Goal: Transaction & Acquisition: Purchase product/service

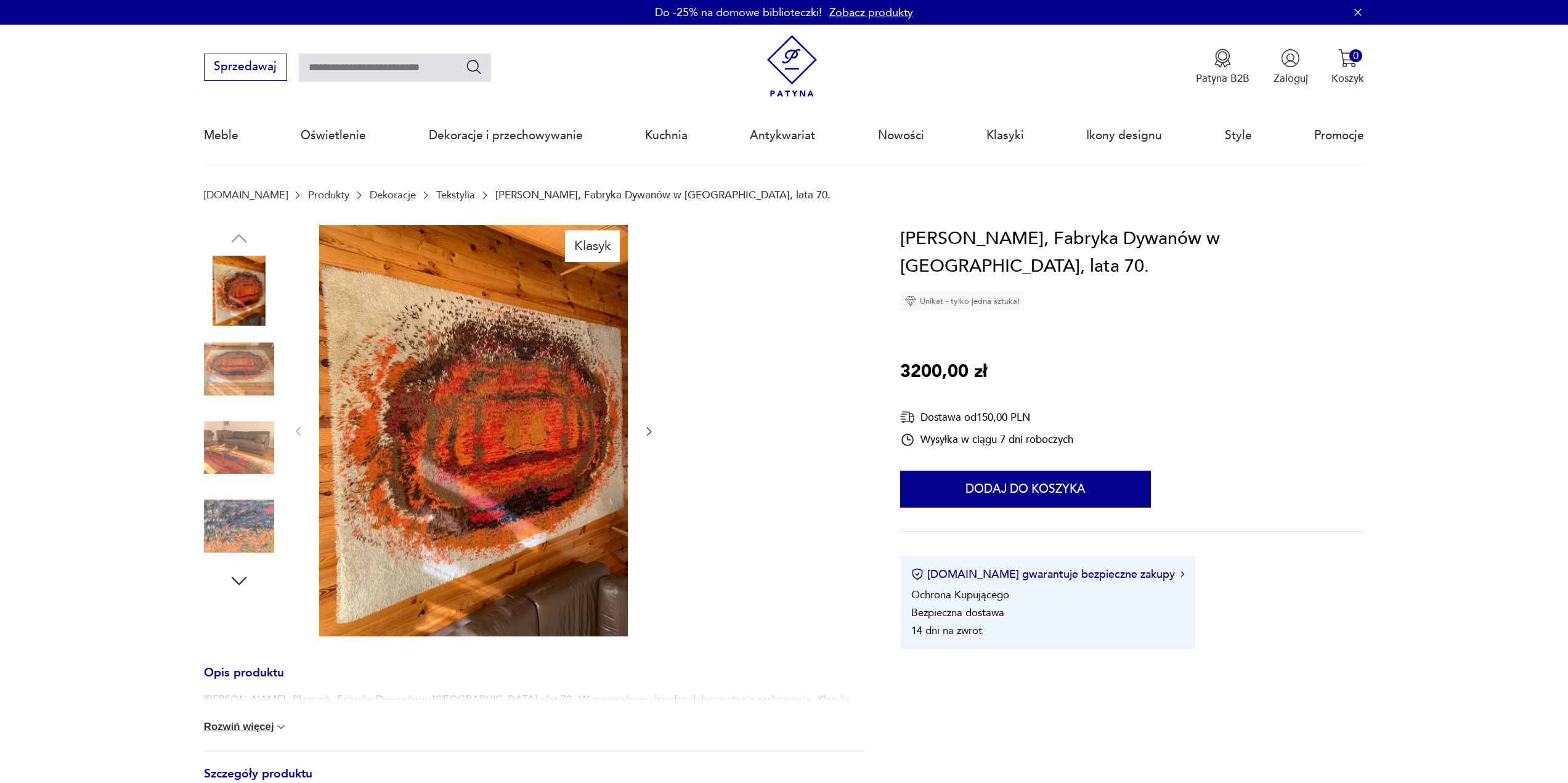
click at [253, 450] on img at bounding box center [239, 448] width 71 height 71
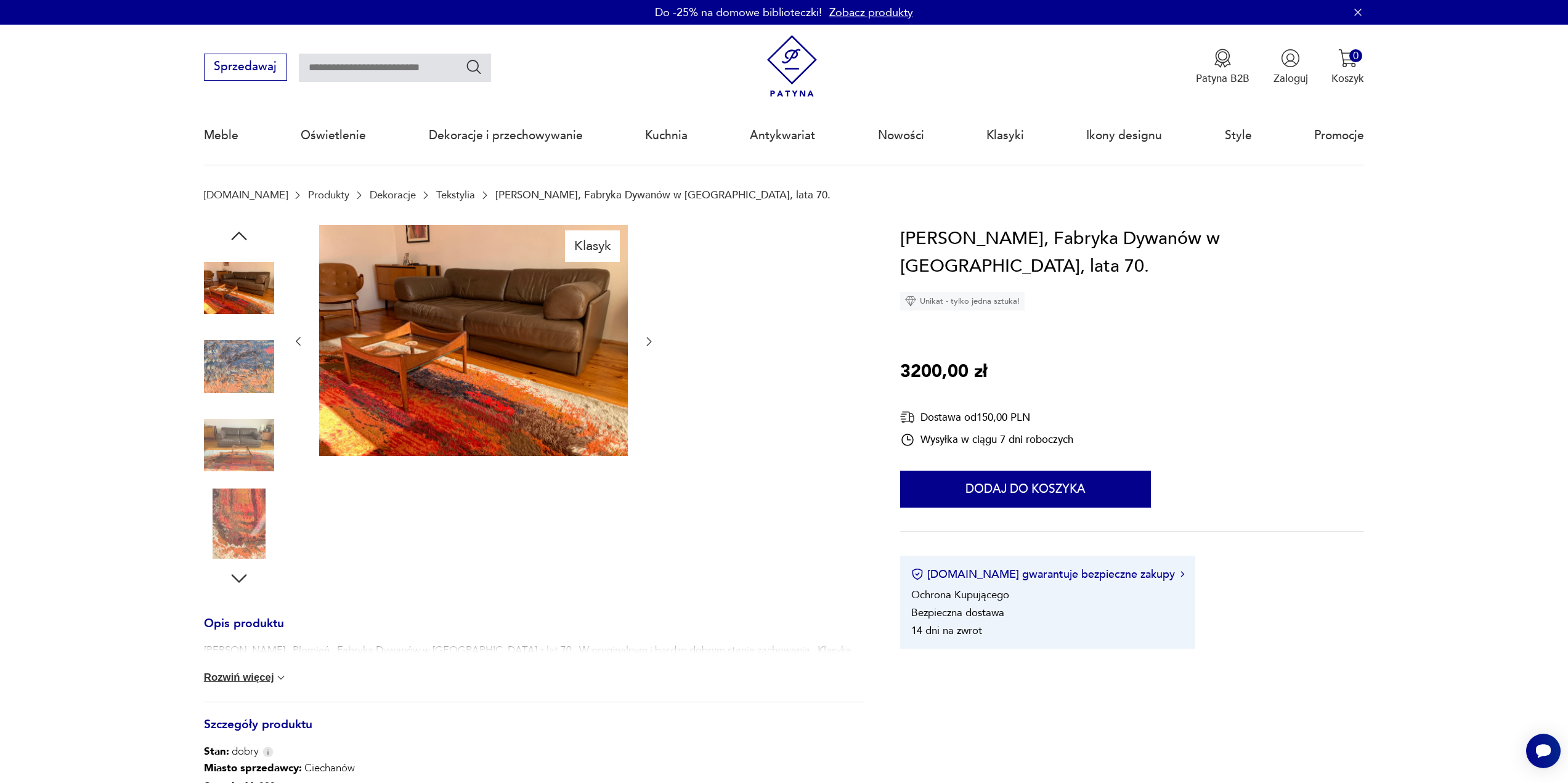
click at [648, 340] on icon "button" at bounding box center [648, 341] width 12 height 12
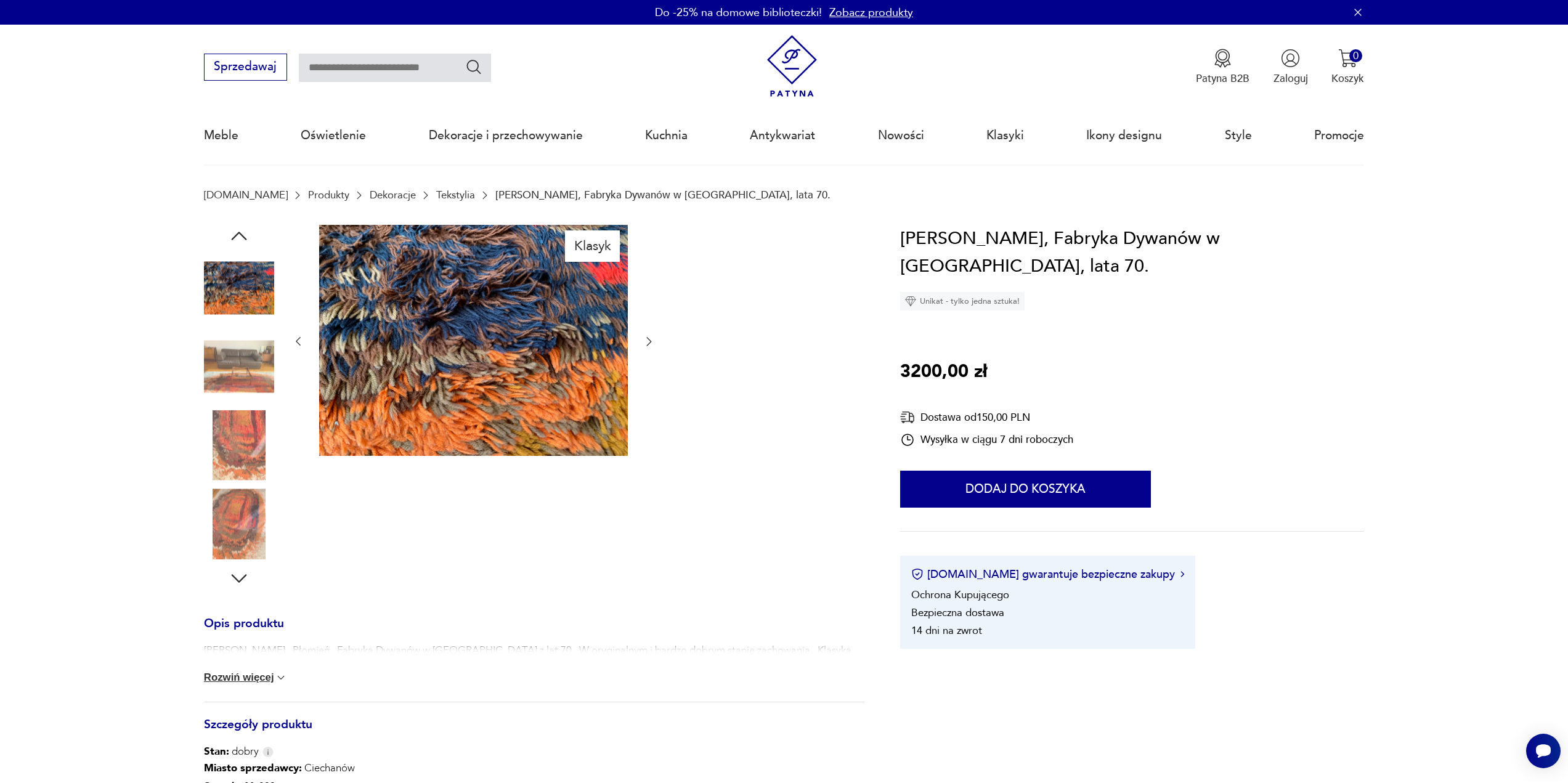
click at [648, 340] on icon "button" at bounding box center [648, 341] width 12 height 12
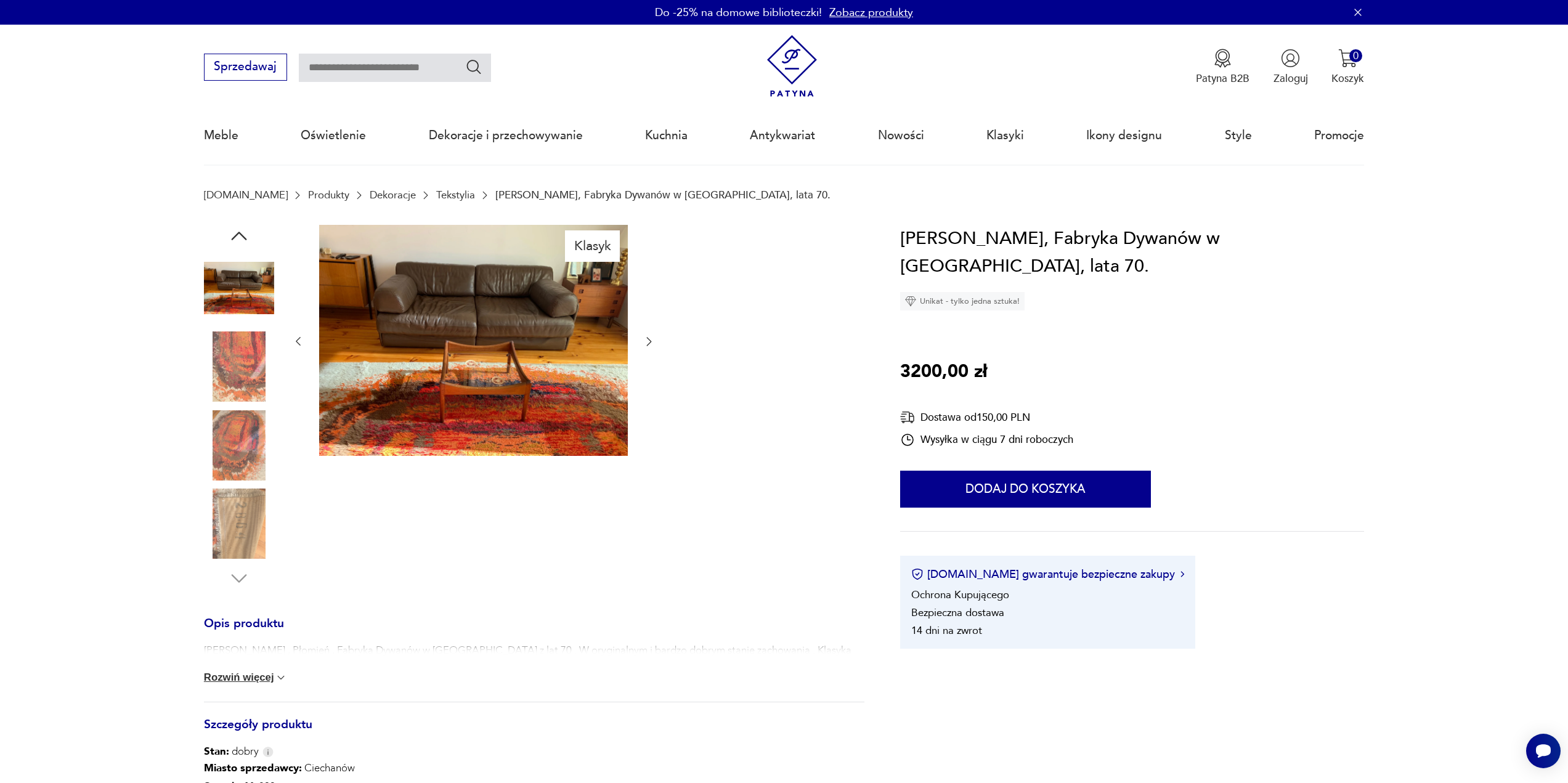
click at [648, 340] on icon "button" at bounding box center [648, 341] width 12 height 12
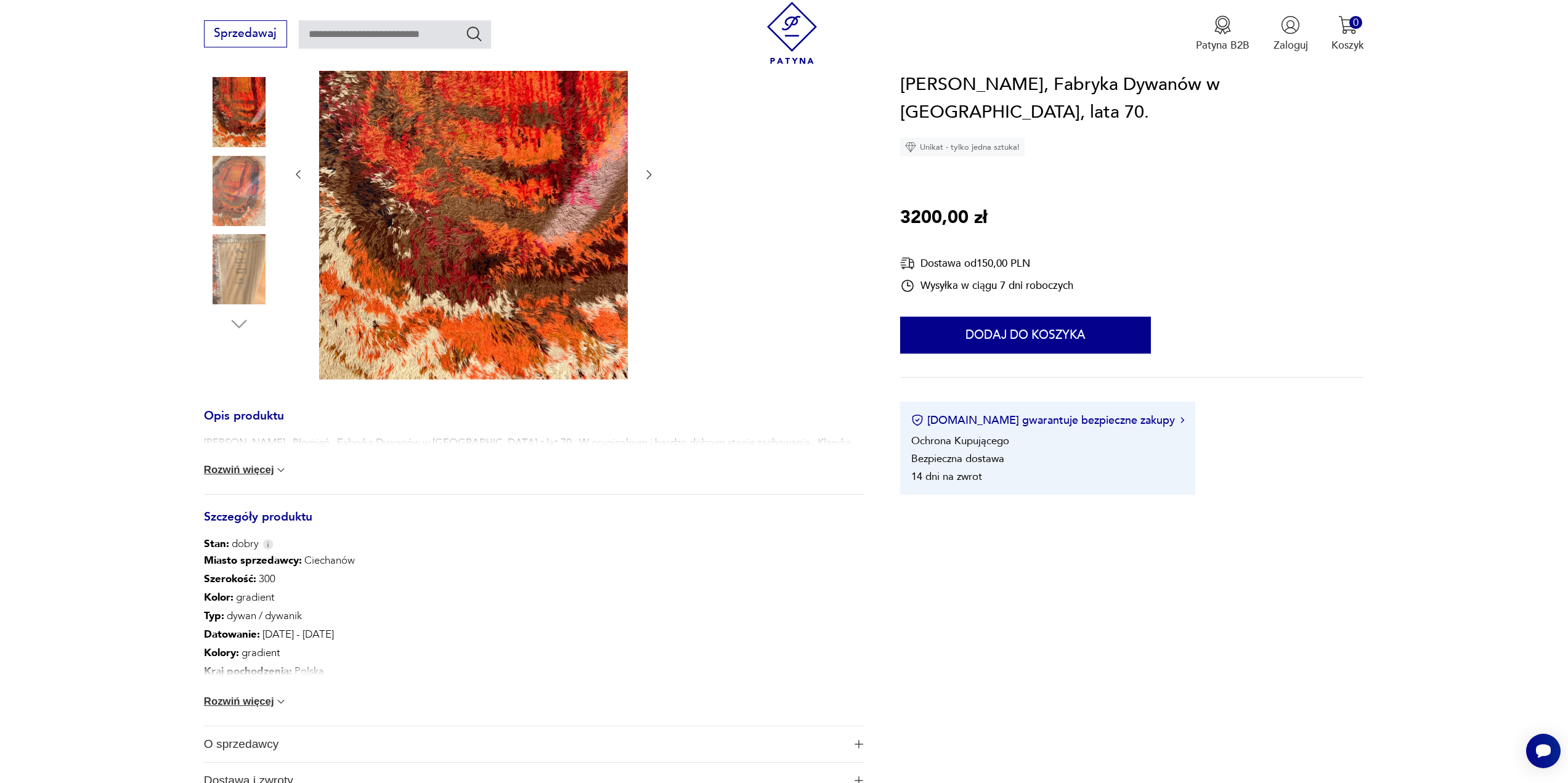
scroll to position [370, 0]
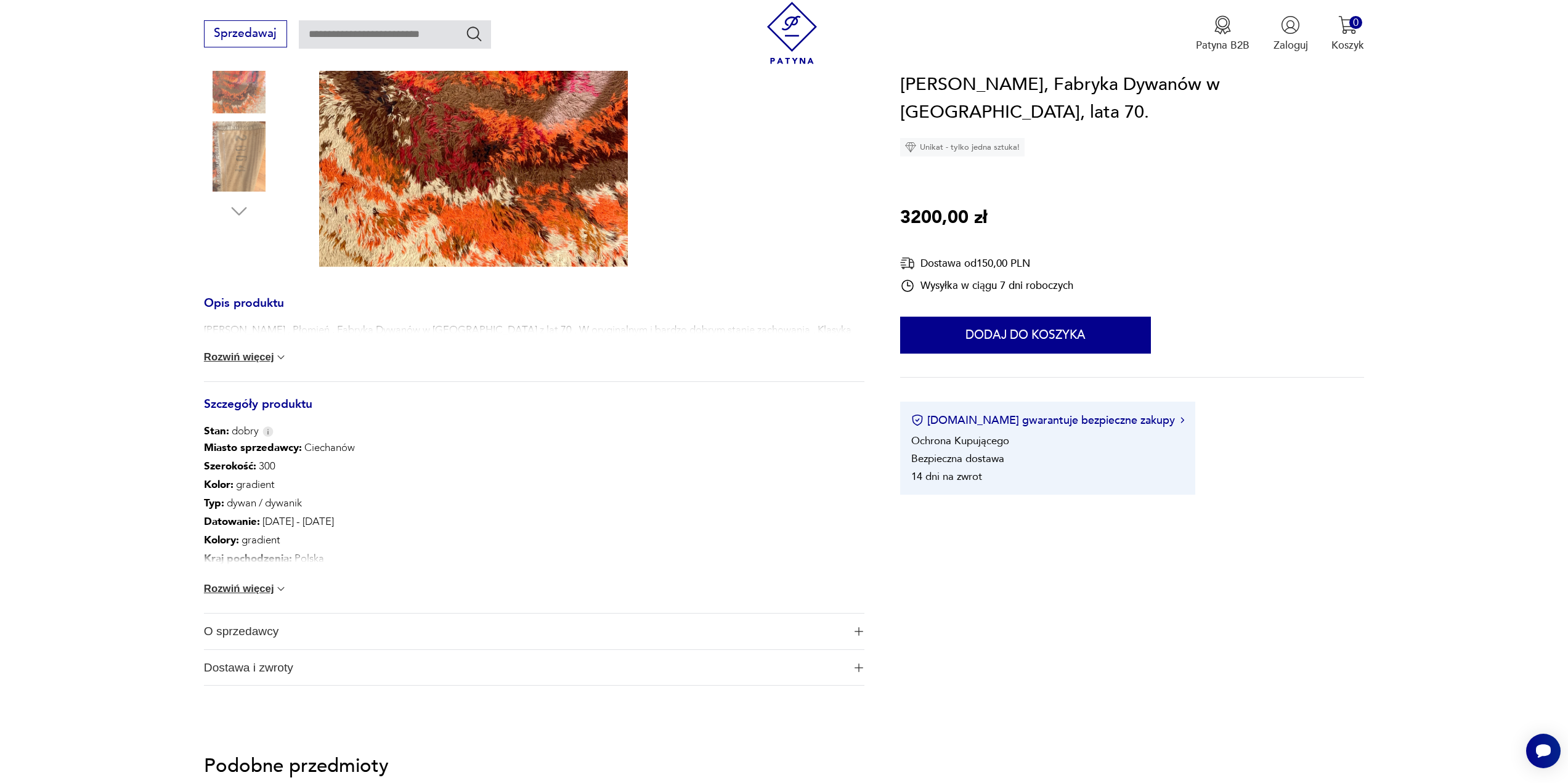
click at [253, 591] on button "Rozwiń więcej" at bounding box center [246, 588] width 84 height 12
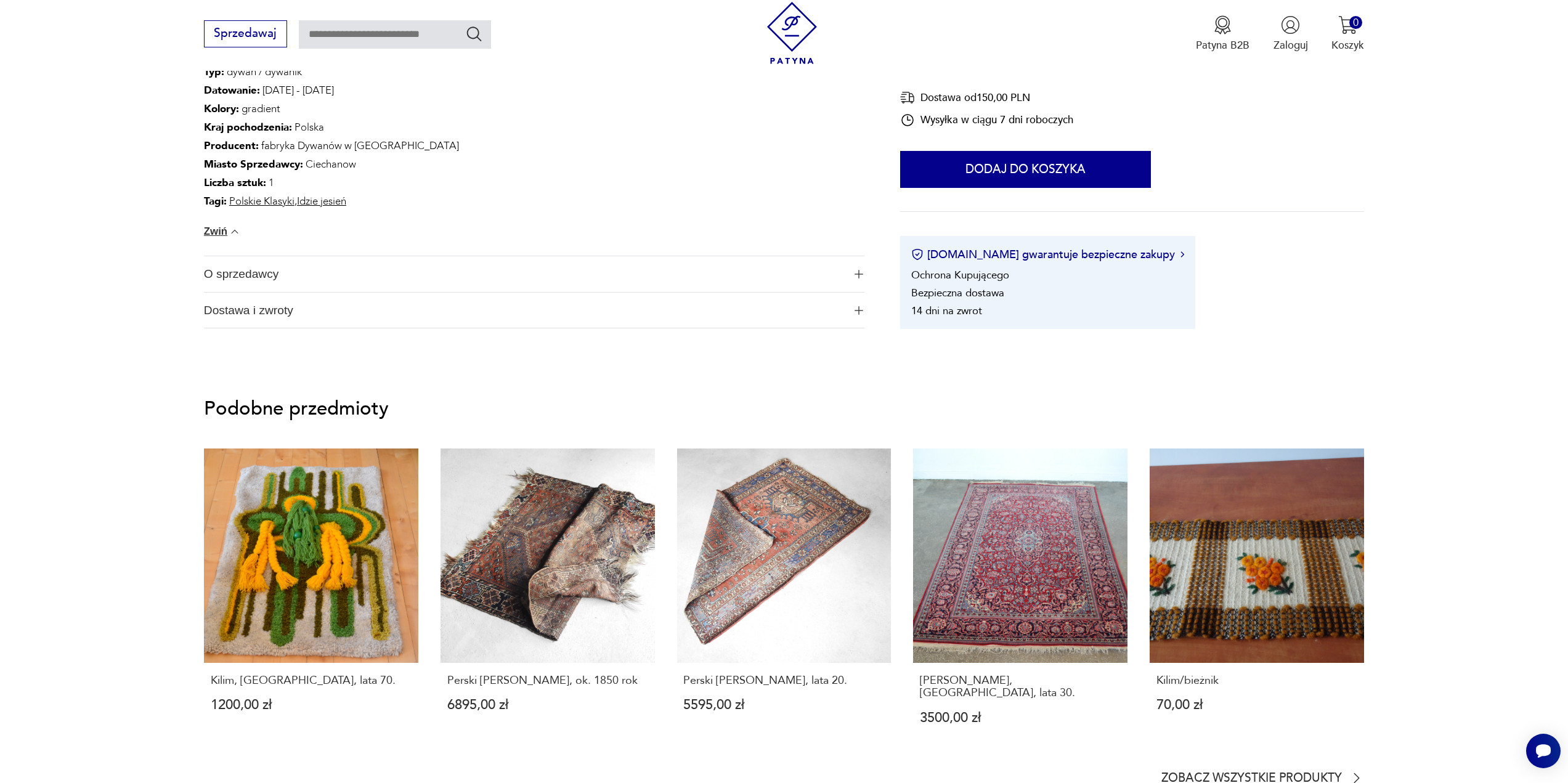
scroll to position [986, 0]
